Goal: Task Accomplishment & Management: Complete application form

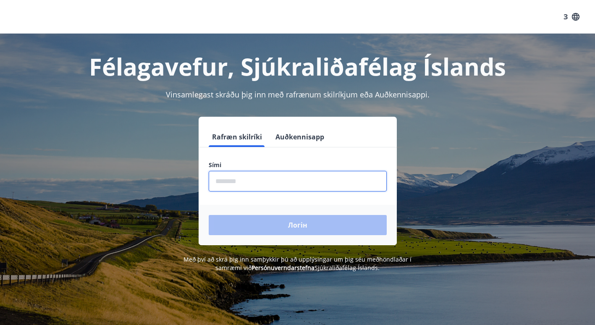
click at [240, 179] on input "phone" at bounding box center [298, 181] width 178 height 21
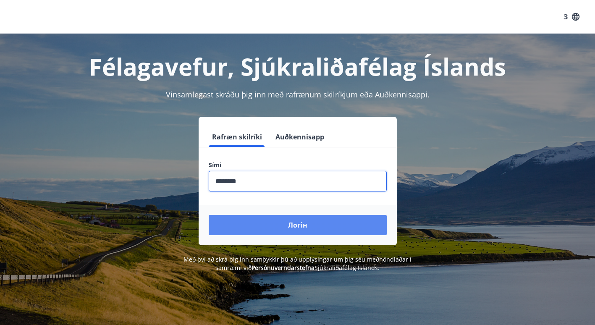
click at [270, 226] on button "Логін" at bounding box center [298, 225] width 178 height 20
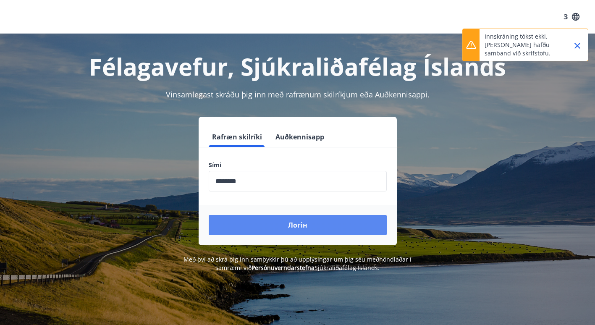
click at [318, 226] on button "Логін" at bounding box center [298, 225] width 178 height 20
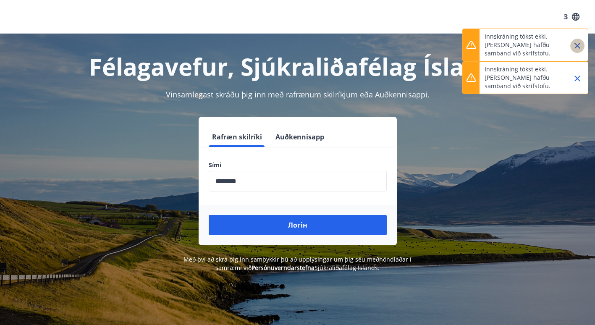
click at [582, 43] on button "Закрити" at bounding box center [577, 46] width 14 height 14
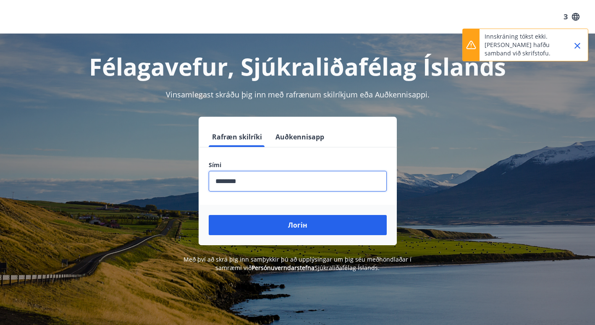
click at [229, 179] on input "phone" at bounding box center [298, 181] width 178 height 21
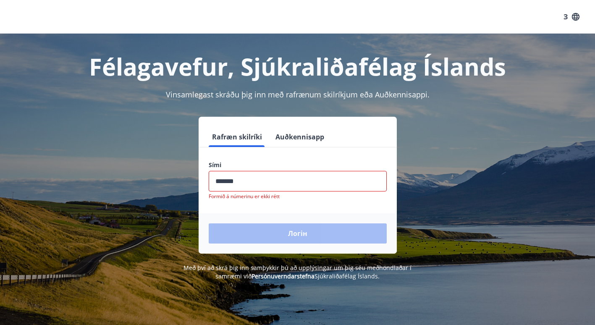
type input "********"
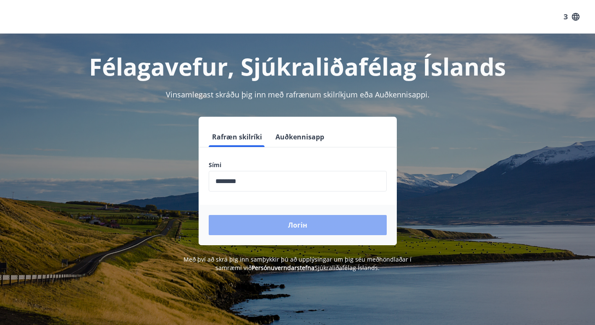
click at [267, 224] on button "Логін" at bounding box center [298, 225] width 178 height 20
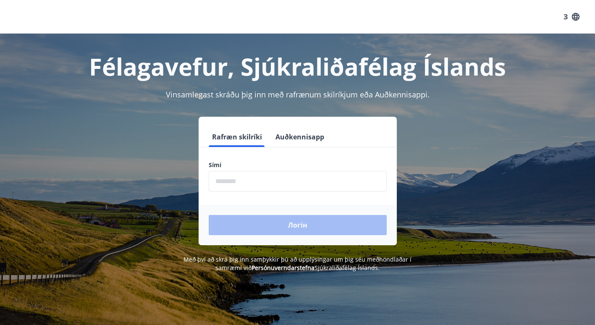
click at [277, 180] on input "phone" at bounding box center [298, 181] width 178 height 21
type input "********"
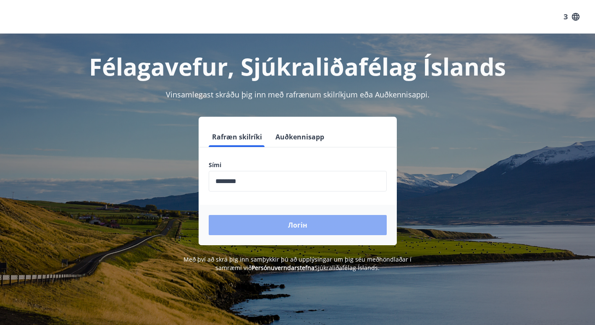
click at [276, 229] on button "Логін" at bounding box center [298, 225] width 178 height 20
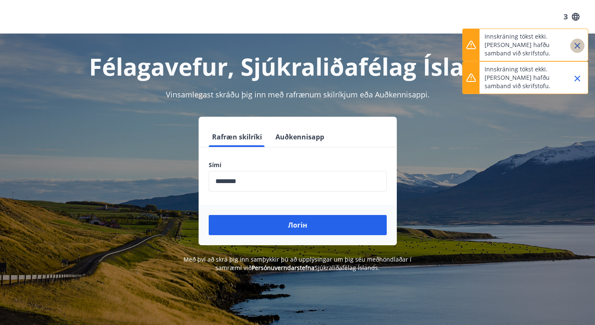
click at [578, 43] on icon "Закрити" at bounding box center [577, 46] width 10 height 10
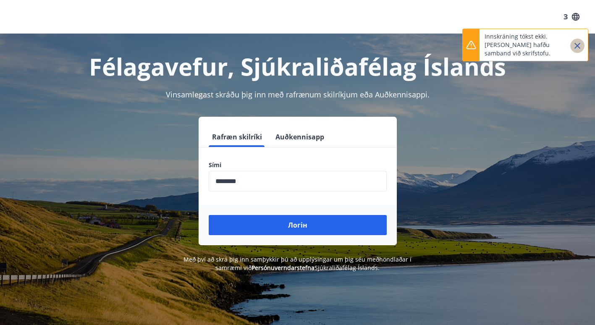
click at [578, 43] on icon "Закрити" at bounding box center [577, 46] width 10 height 10
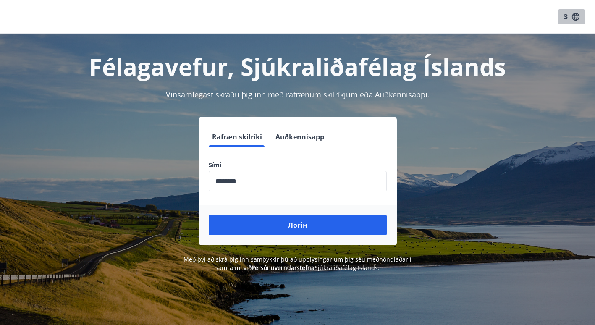
click at [575, 15] on icon "button" at bounding box center [576, 17] width 8 height 8
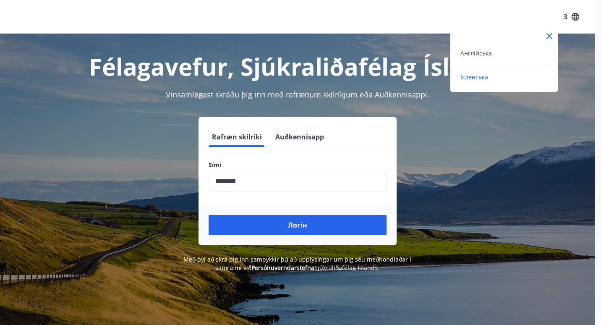
click at [492, 179] on div at bounding box center [300, 162] width 601 height 325
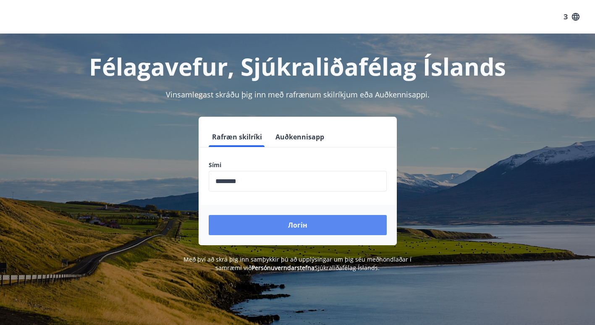
click at [317, 226] on button "Логін" at bounding box center [298, 225] width 178 height 20
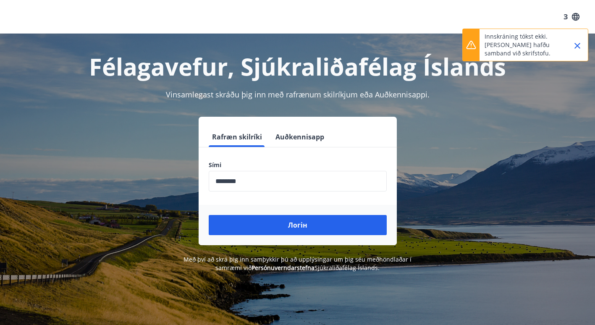
drag, startPoint x: 575, startPoint y: 42, endPoint x: 554, endPoint y: 15, distance: 34.5
click at [574, 42] on icon "Закрити" at bounding box center [577, 46] width 10 height 10
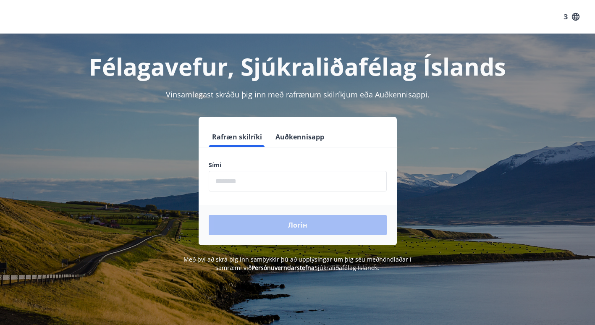
click at [239, 182] on input "phone" at bounding box center [298, 181] width 178 height 21
type input "********"
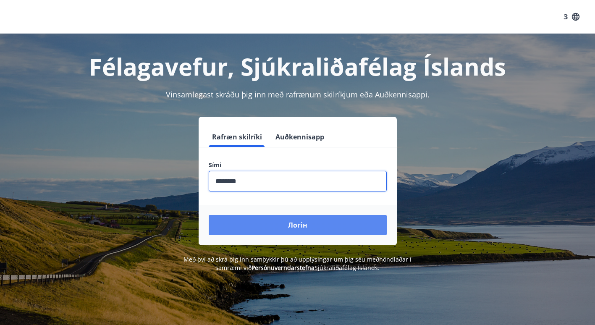
click at [294, 221] on button "Логін" at bounding box center [298, 225] width 178 height 20
